Goal: Task Accomplishment & Management: Use online tool/utility

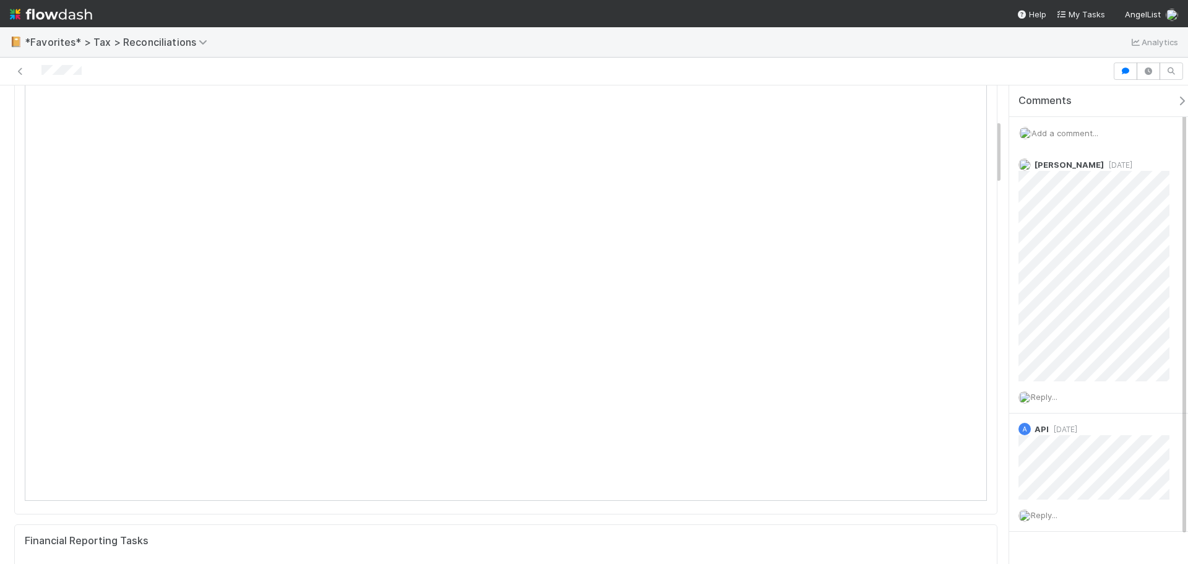
scroll to position [248, 0]
click at [1070, 137] on span "Add a comment..." at bounding box center [1065, 133] width 67 height 10
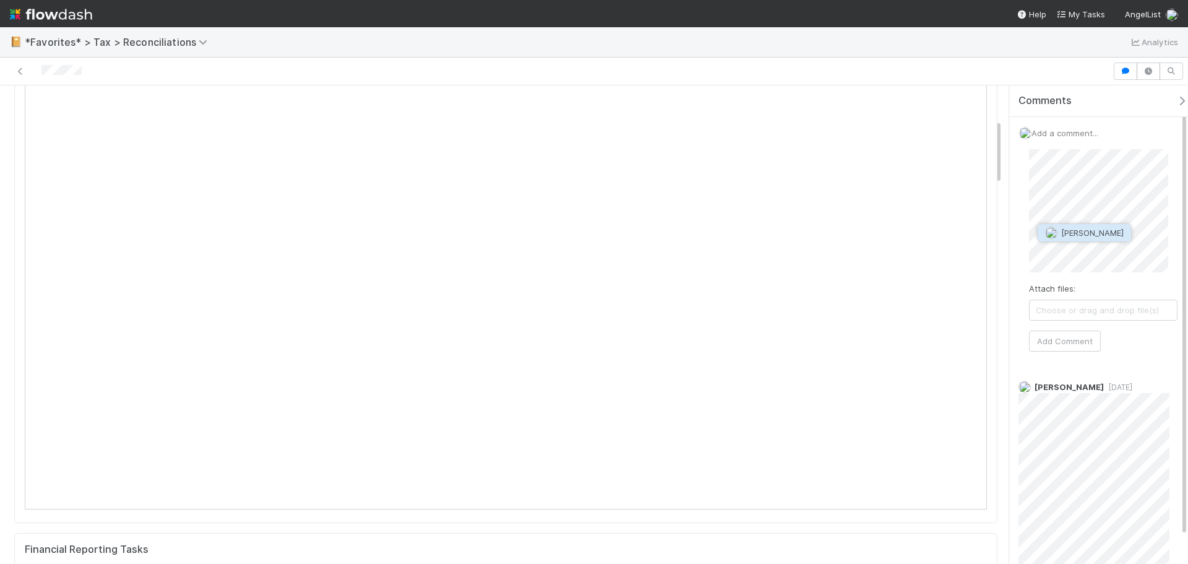
click at [1099, 227] on button "[PERSON_NAME]" at bounding box center [1084, 232] width 93 height 17
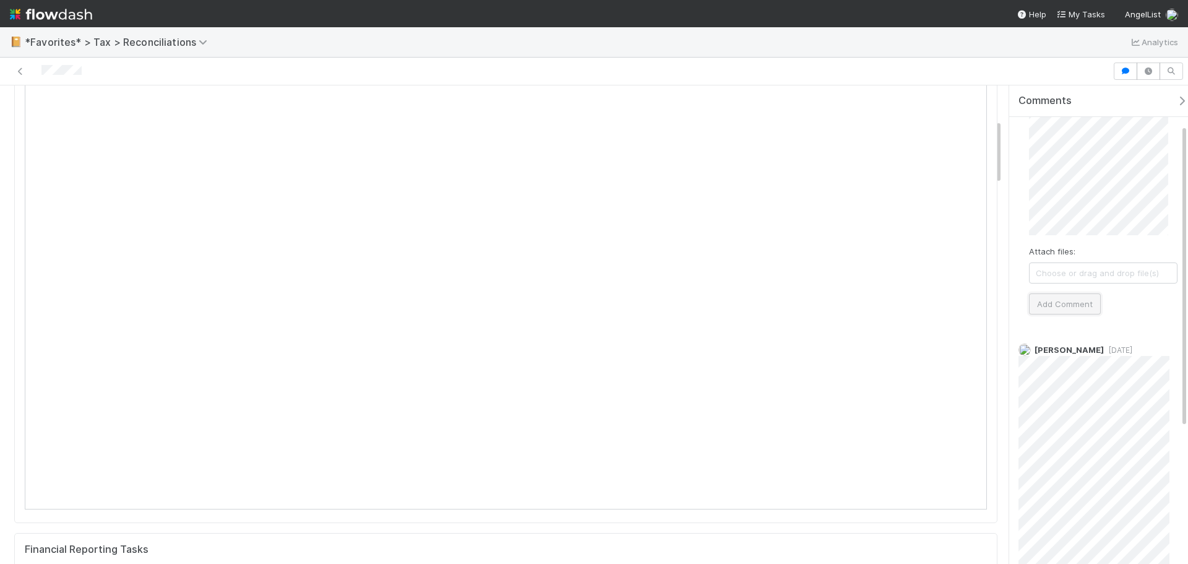
click at [1071, 305] on button "Add Comment" at bounding box center [1065, 303] width 72 height 21
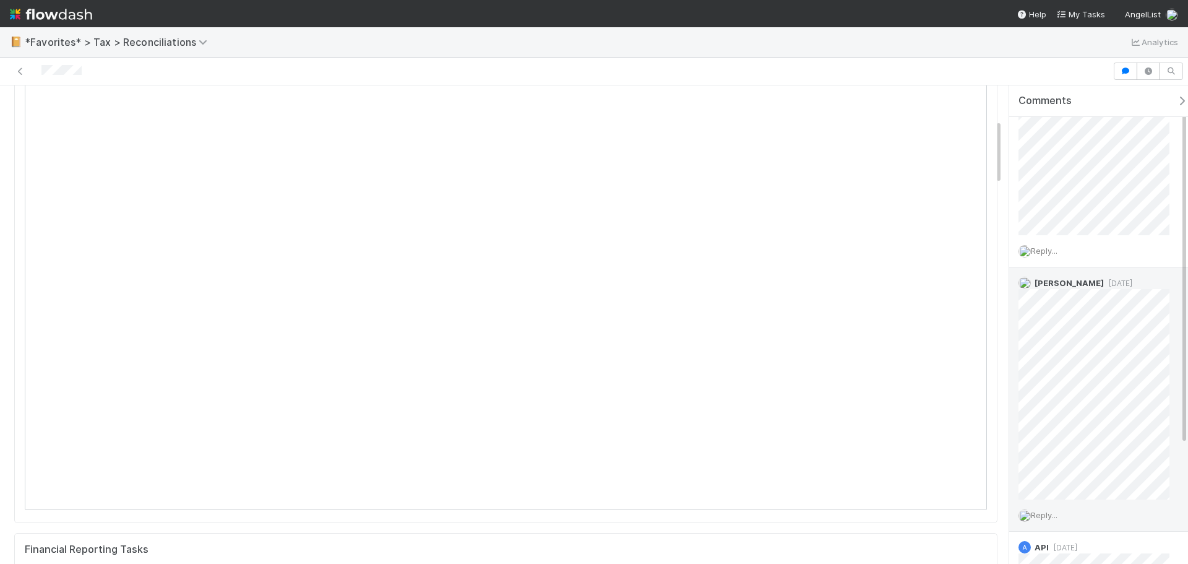
scroll to position [0, 0]
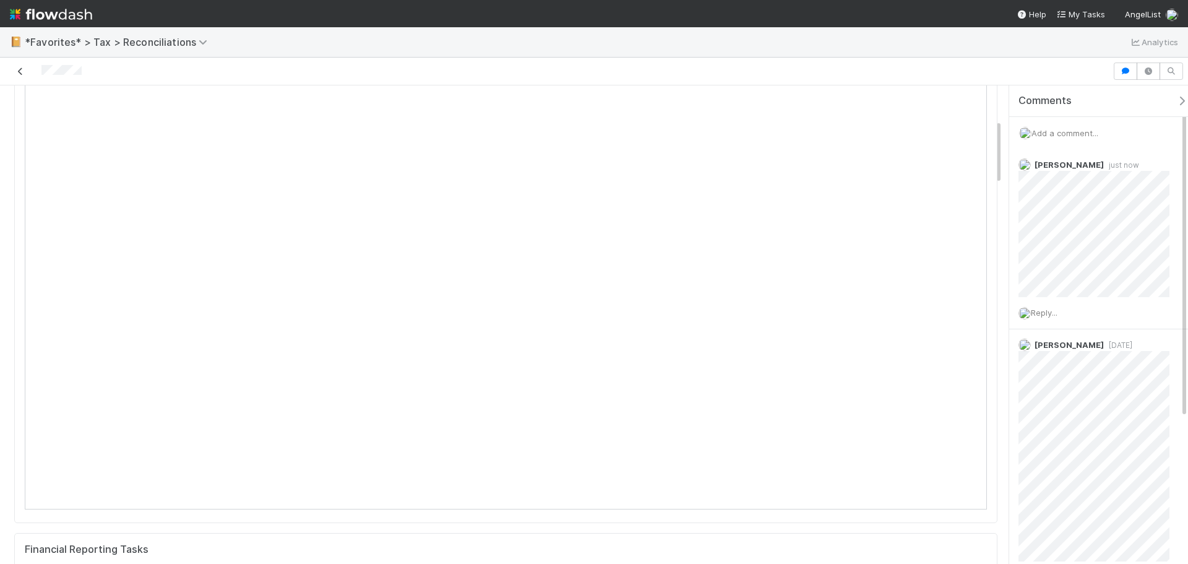
click at [20, 66] on link at bounding box center [20, 71] width 12 height 12
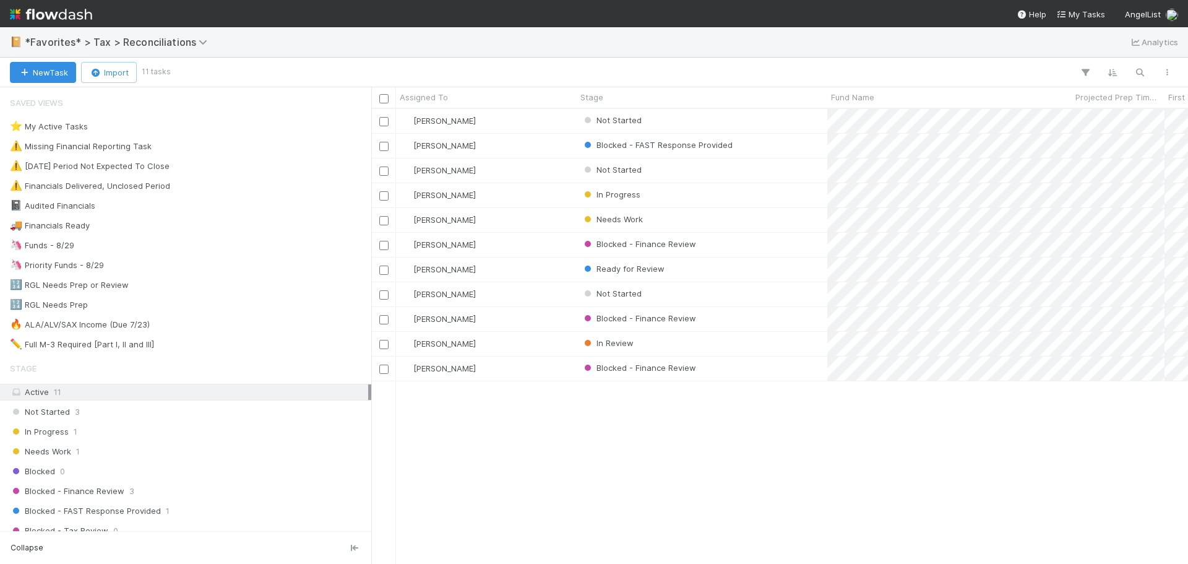
scroll to position [446, 808]
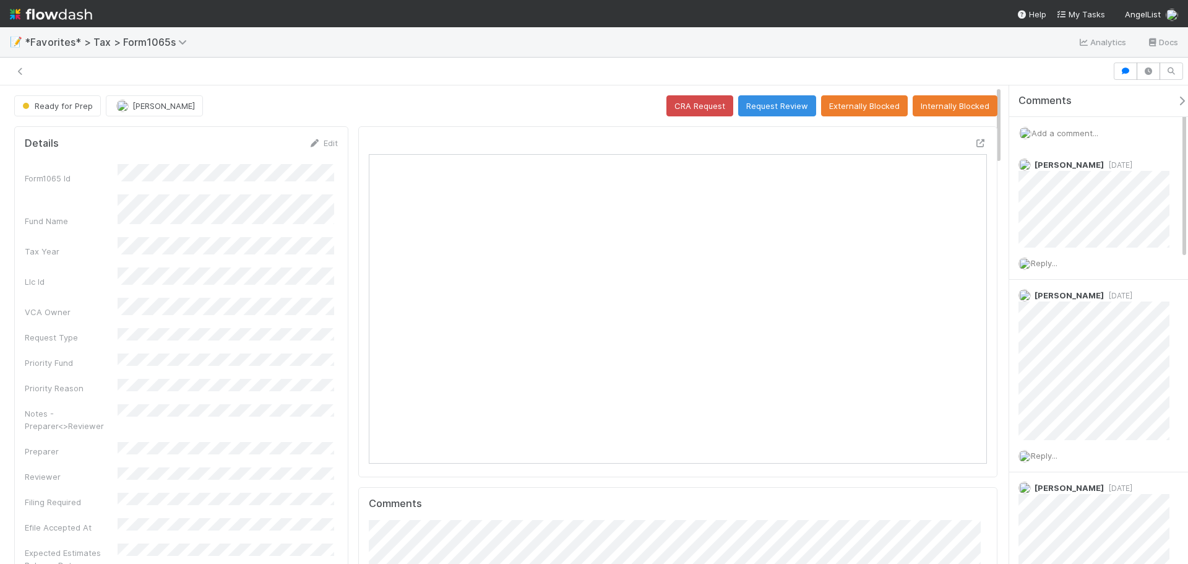
scroll to position [242, 603]
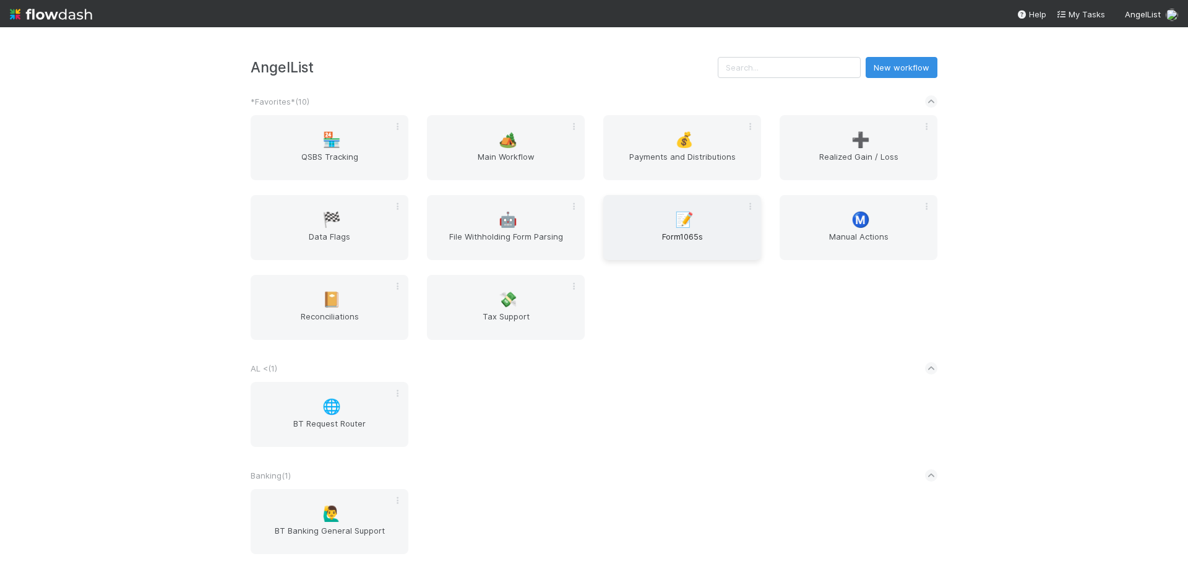
click at [665, 244] on span "Form1065s" at bounding box center [682, 242] width 148 height 25
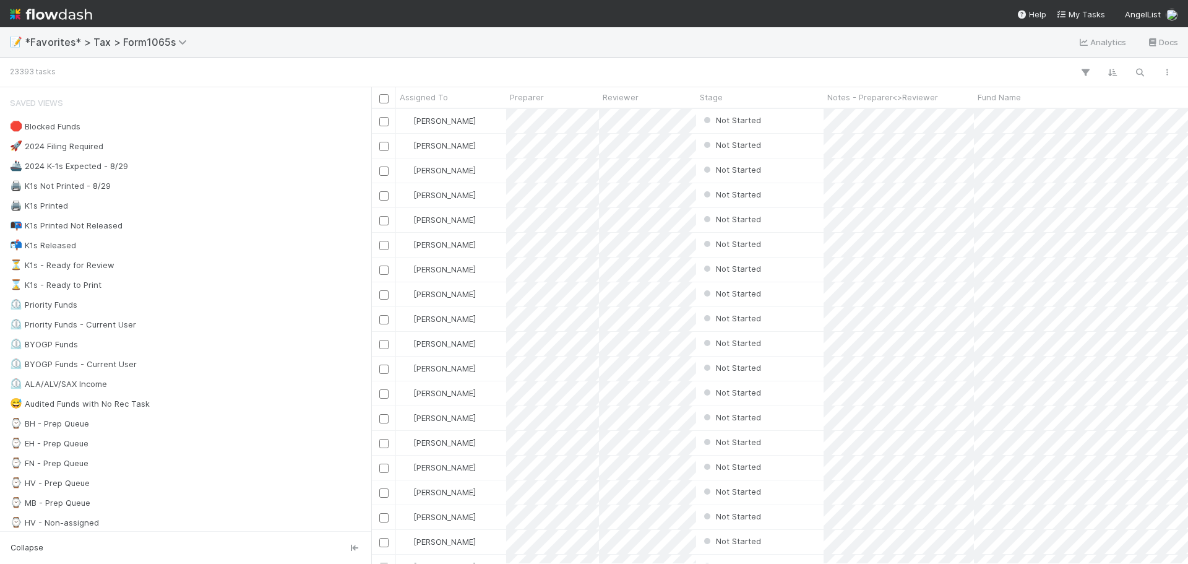
scroll to position [446, 808]
click at [155, 312] on div "⏲️ Priority Funds 58" at bounding box center [189, 304] width 358 height 15
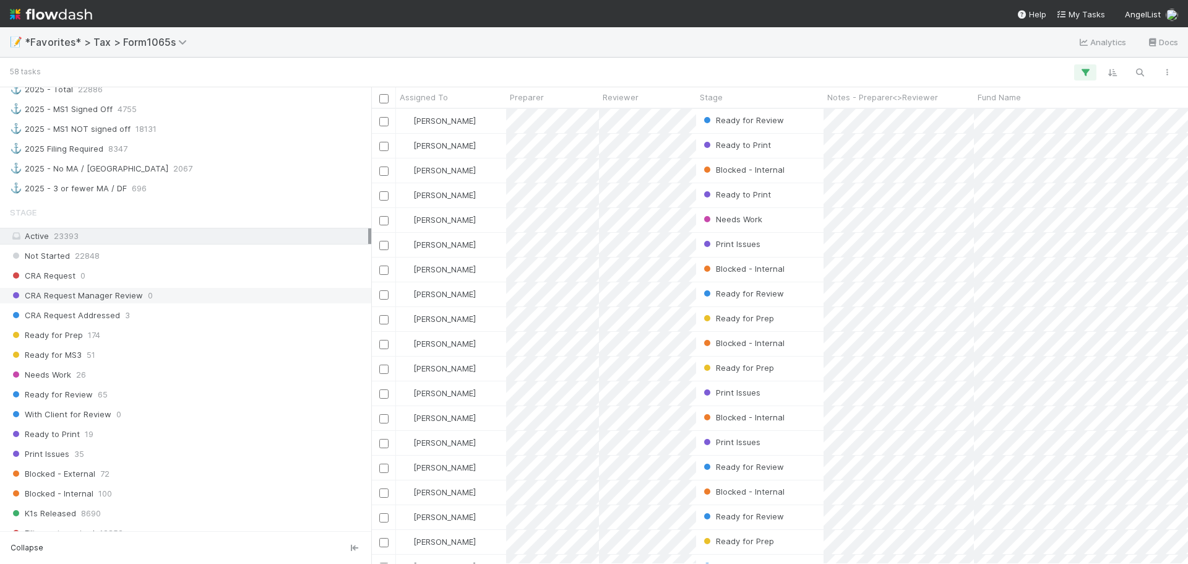
scroll to position [928, 0]
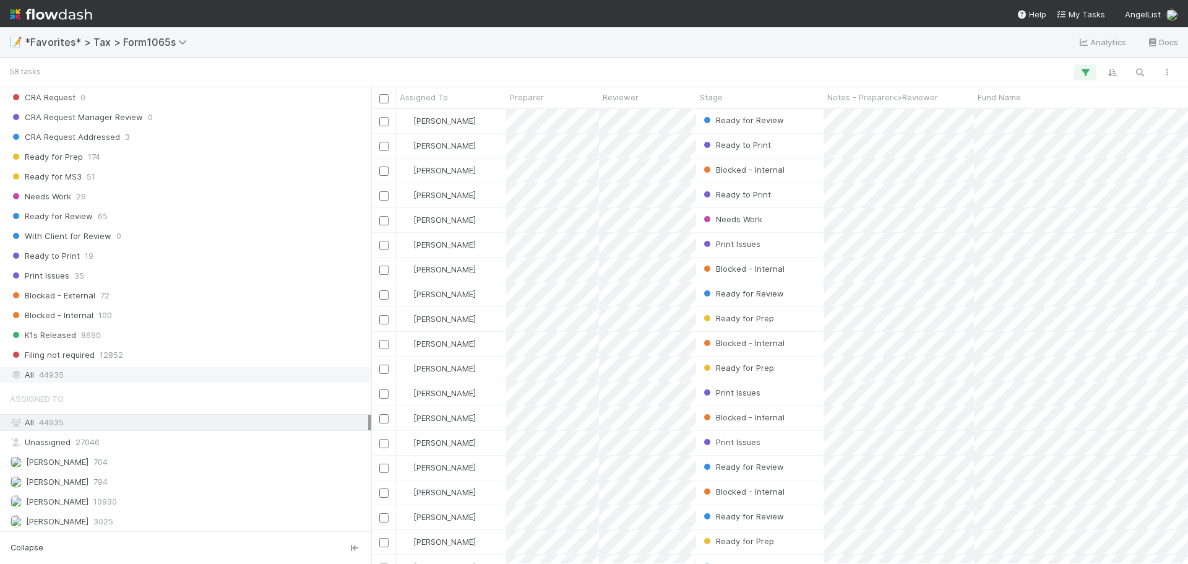
click at [106, 379] on div "All 44935" at bounding box center [189, 374] width 358 height 15
click at [1139, 74] on icon "button" at bounding box center [1140, 72] width 12 height 11
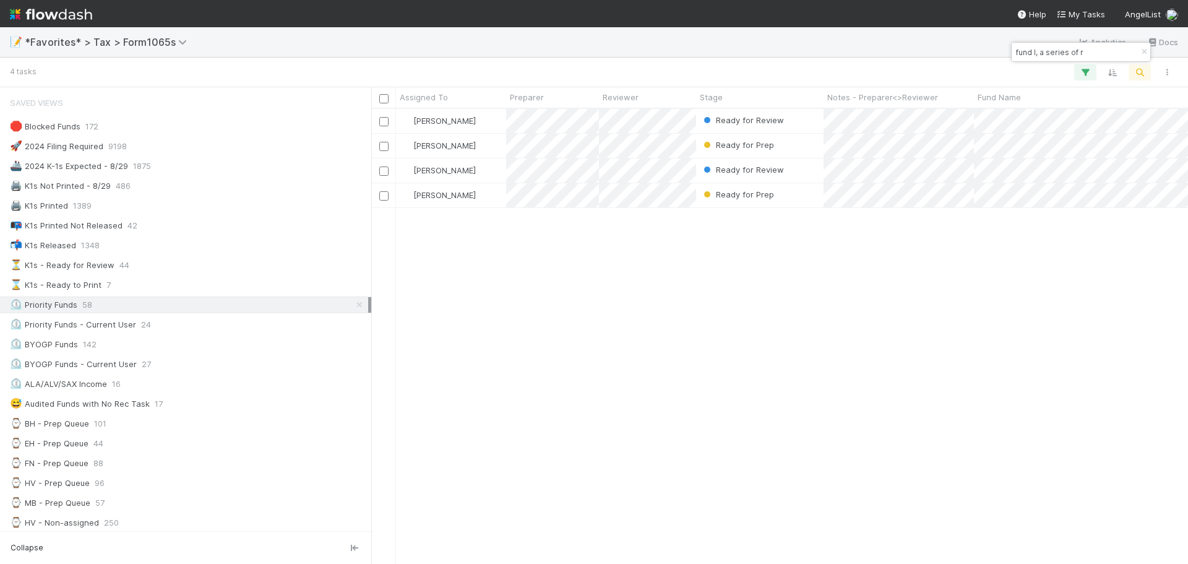
click at [353, 301] on icon at bounding box center [359, 305] width 12 height 8
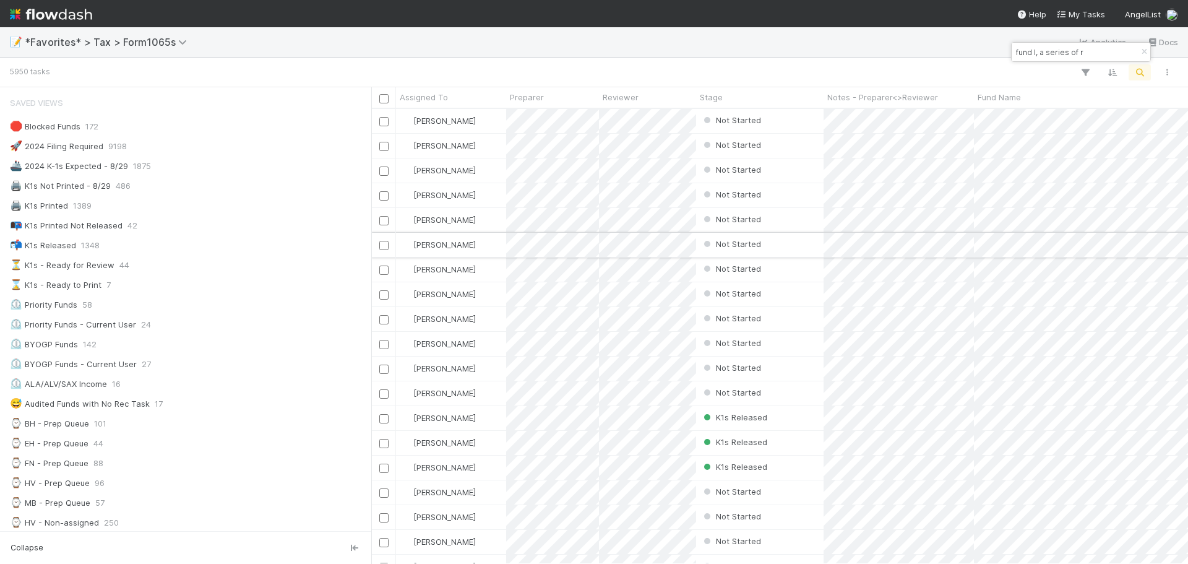
scroll to position [446, 808]
click at [1096, 54] on input "fund I, a series of r" at bounding box center [1076, 52] width 124 height 15
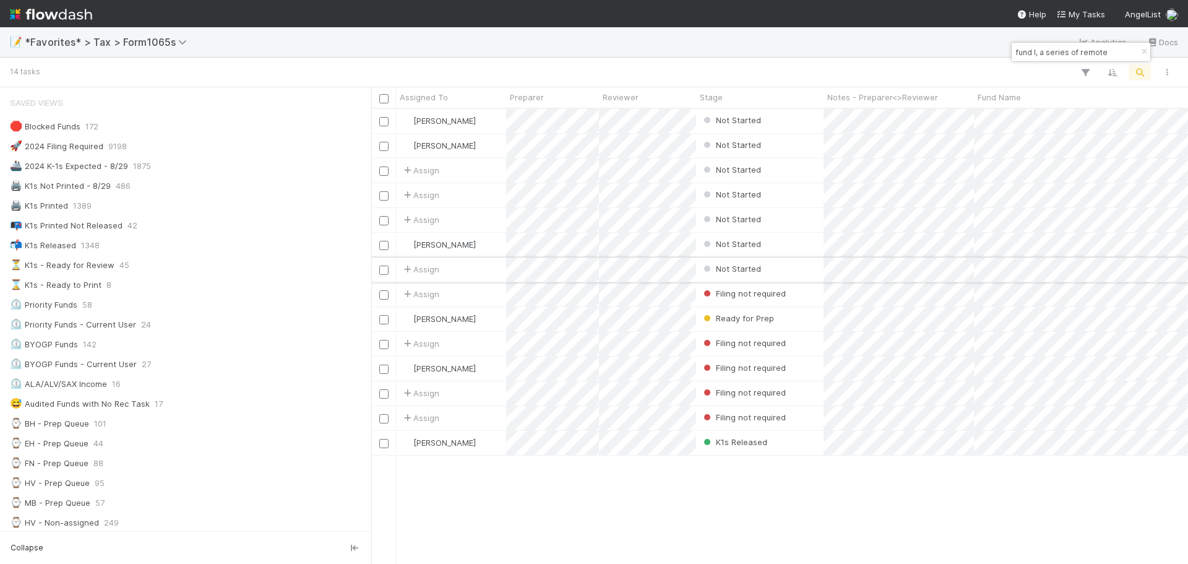
type input "fund I, a series of remote"
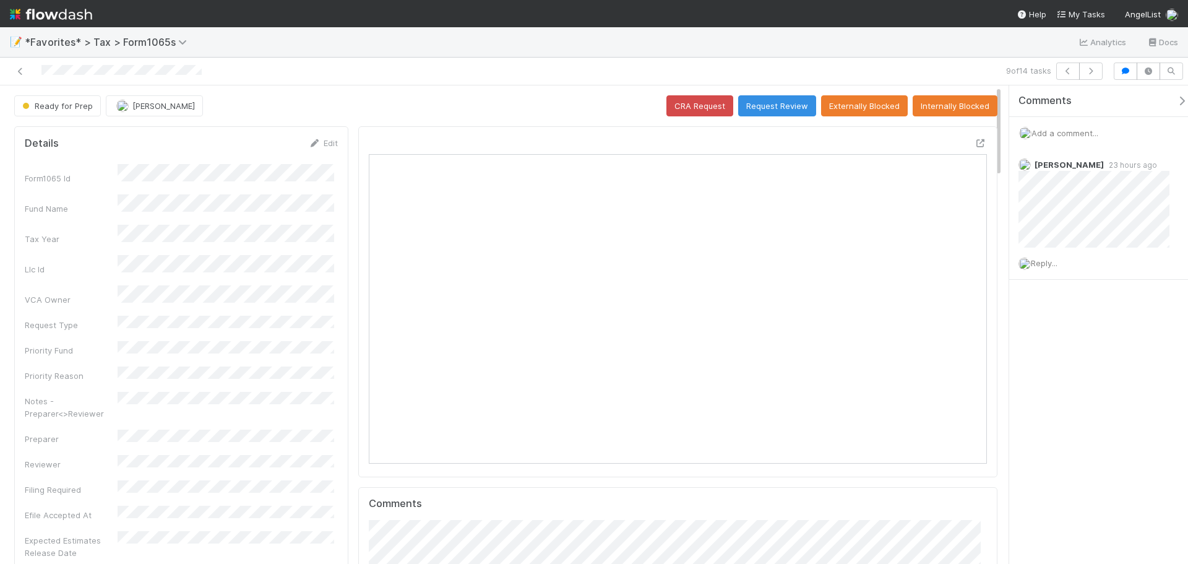
scroll to position [242, 603]
click at [975, 142] on icon at bounding box center [981, 143] width 12 height 8
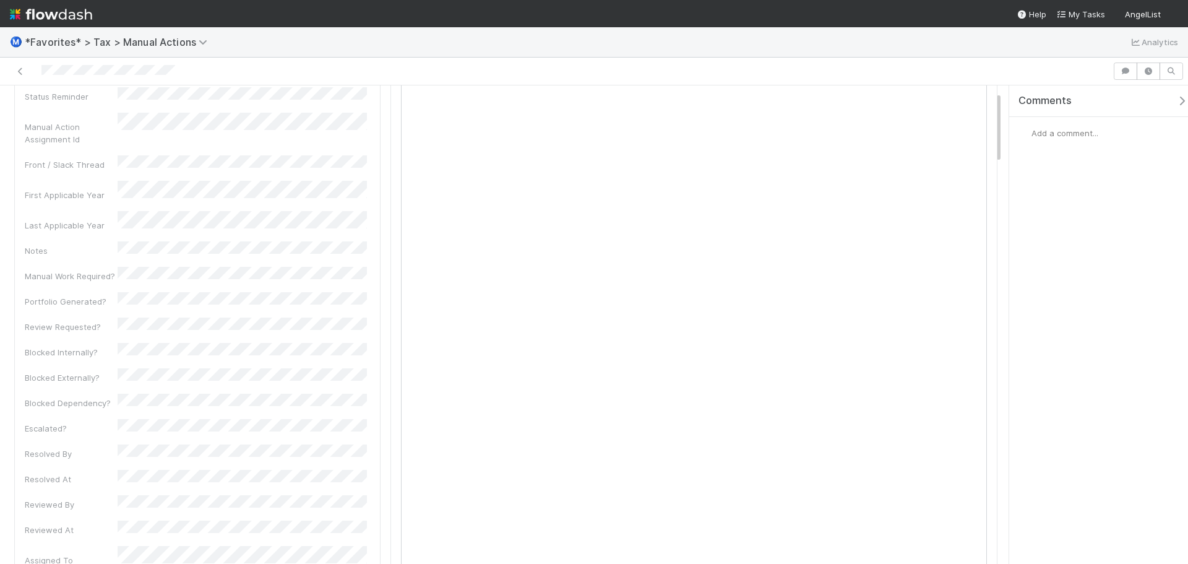
scroll to position [248, 0]
drag, startPoint x: 115, startPoint y: 465, endPoint x: 261, endPoint y: 453, distance: 147.2
click at [261, 453] on div "Preparer Milestone Status Reminder Manual Action Assignment Id Front / Slack Th…" at bounding box center [197, 260] width 345 height 689
copy div
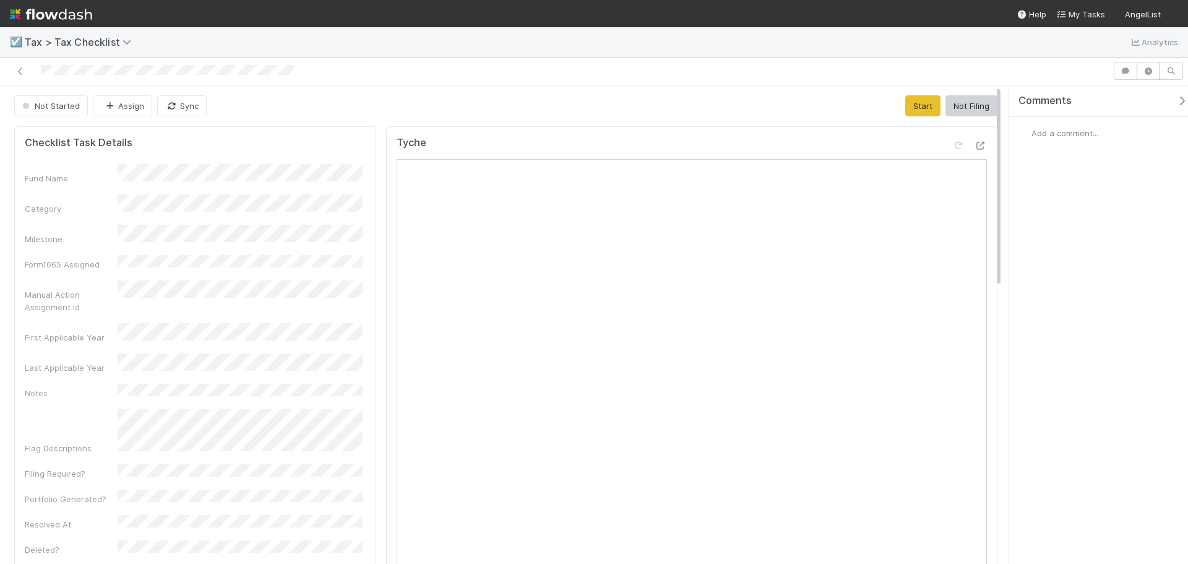
scroll to position [62, 0]
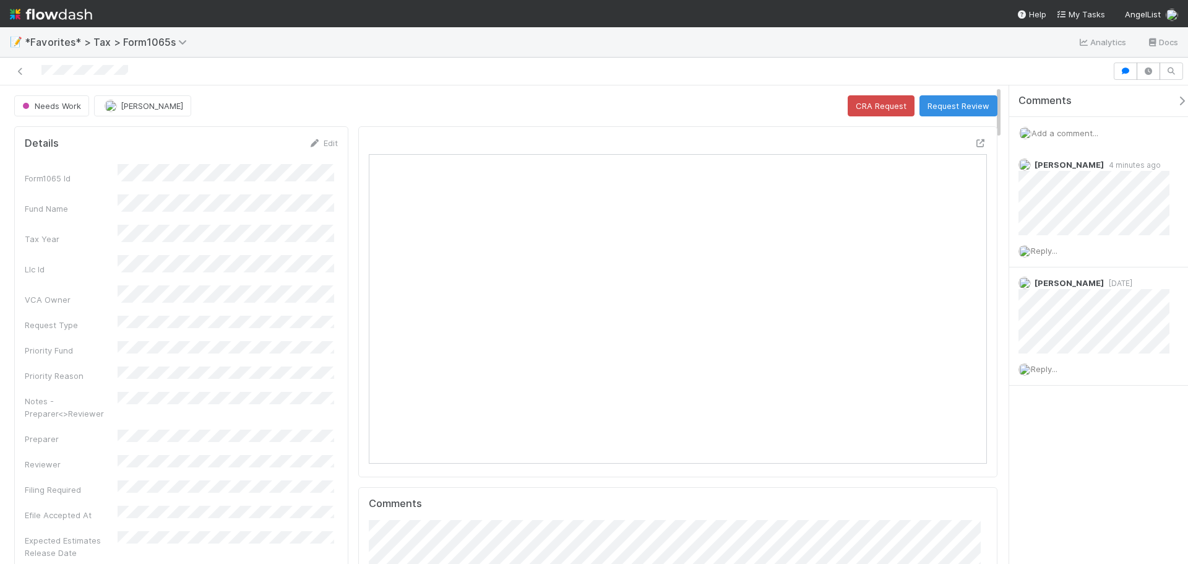
scroll to position [242, 603]
